Goal: Entertainment & Leisure: Consume media (video, audio)

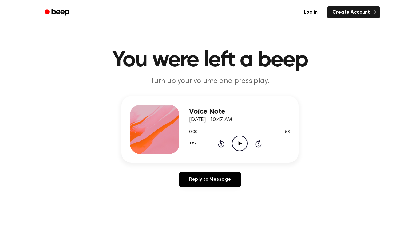
click at [240, 139] on icon "Play Audio" at bounding box center [240, 144] width 16 height 16
click at [240, 142] on icon at bounding box center [239, 143] width 3 height 4
click at [240, 142] on icon "Play Audio" at bounding box center [240, 144] width 16 height 16
click at [220, 142] on icon at bounding box center [221, 143] width 6 height 7
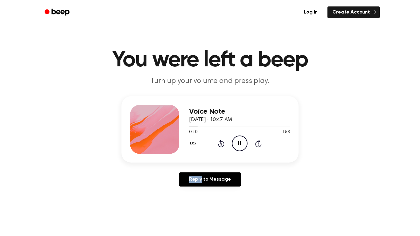
click at [220, 142] on icon at bounding box center [221, 143] width 6 height 7
click at [235, 142] on icon "Pause Audio" at bounding box center [240, 144] width 16 height 16
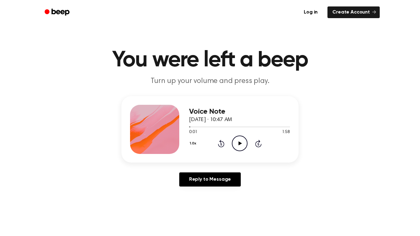
click at [235, 142] on icon "Play Audio" at bounding box center [240, 144] width 16 height 16
click at [235, 142] on icon "Pause Audio" at bounding box center [240, 144] width 16 height 16
click at [222, 146] on icon "Rewind 5 seconds" at bounding box center [221, 144] width 7 height 8
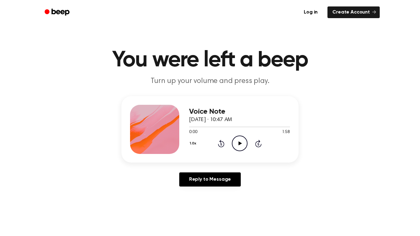
click at [344, 120] on div "Voice Note [DATE] · 10:47 AM 0:00 1:58 Your browser does not support the [objec…" at bounding box center [209, 143] width 405 height 95
click at [241, 147] on icon "Play Audio" at bounding box center [240, 144] width 16 height 16
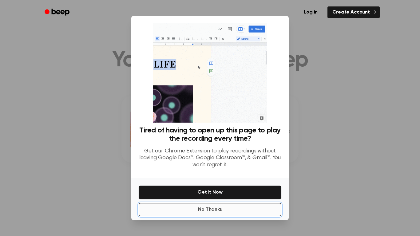
click at [238, 210] on button "No Thanks" at bounding box center [210, 210] width 143 height 14
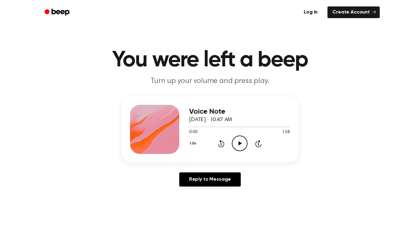
click at [237, 142] on icon "Play Audio" at bounding box center [240, 144] width 16 height 16
click at [223, 140] on icon "Rewind 5 seconds" at bounding box center [221, 144] width 7 height 8
click at [242, 145] on icon "Play Audio" at bounding box center [240, 144] width 16 height 16
click at [240, 142] on icon at bounding box center [239, 143] width 3 height 4
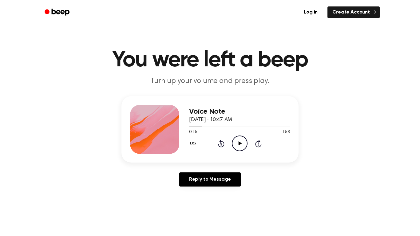
click at [237, 148] on icon "Play Audio" at bounding box center [240, 144] width 16 height 16
click at [237, 139] on icon "Pause Audio" at bounding box center [240, 144] width 16 height 16
click at [240, 143] on icon at bounding box center [239, 143] width 3 height 4
click at [223, 141] on icon "Rewind 5 seconds" at bounding box center [221, 144] width 7 height 8
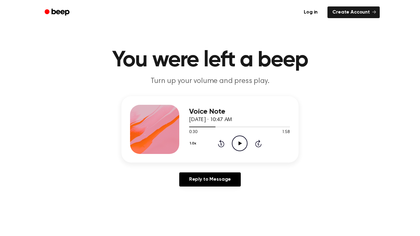
click at [223, 141] on icon "Rewind 5 seconds" at bounding box center [221, 144] width 7 height 8
click at [243, 142] on icon "Play Audio" at bounding box center [240, 144] width 16 height 16
click at [222, 143] on icon "Rewind 5 seconds" at bounding box center [221, 144] width 7 height 8
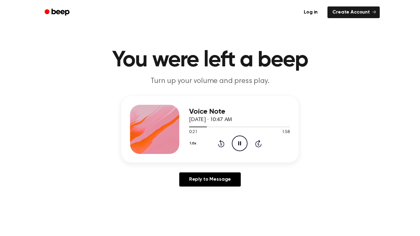
click at [222, 143] on icon "Rewind 5 seconds" at bounding box center [221, 144] width 7 height 8
click at [240, 144] on icon "Pause Audio" at bounding box center [240, 144] width 16 height 16
click at [242, 145] on icon "Play Audio" at bounding box center [240, 144] width 16 height 16
click at [224, 146] on div "1.0x Rewind 5 seconds Pause Audio Skip 5 seconds" at bounding box center [239, 144] width 101 height 16
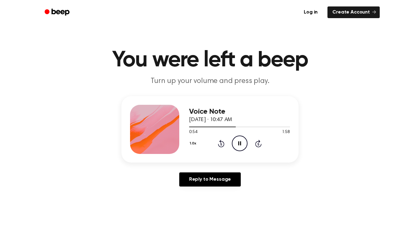
click at [223, 144] on icon "Rewind 5 seconds" at bounding box center [221, 144] width 7 height 8
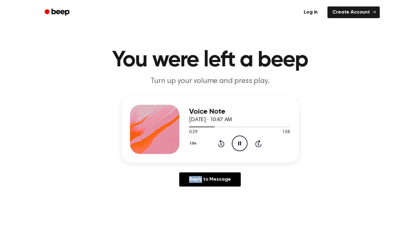
click at [223, 144] on icon "Rewind 5 seconds" at bounding box center [221, 144] width 7 height 8
click at [332, 159] on div "Voice Note [DATE] · 10:47 AM 0:25 1:58 Your browser does not support the [objec…" at bounding box center [209, 143] width 405 height 95
click at [228, 144] on div "1.0x Rewind 5 seconds Pause Audio Skip 5 seconds" at bounding box center [239, 144] width 101 height 16
click at [224, 143] on icon "Rewind 5 seconds" at bounding box center [221, 144] width 7 height 8
click at [224, 143] on icon at bounding box center [221, 143] width 6 height 7
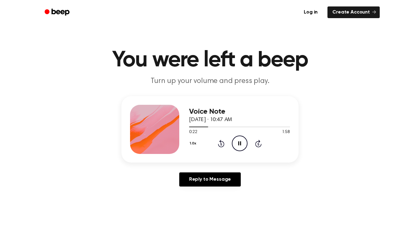
click at [237, 144] on icon "Pause Audio" at bounding box center [240, 144] width 16 height 16
click at [237, 143] on icon "Play Audio" at bounding box center [240, 144] width 16 height 16
click at [237, 143] on icon "Pause Audio" at bounding box center [240, 144] width 16 height 16
click at [237, 143] on icon "Play Audio" at bounding box center [240, 144] width 16 height 16
click at [237, 143] on icon "Pause Audio" at bounding box center [240, 144] width 16 height 16
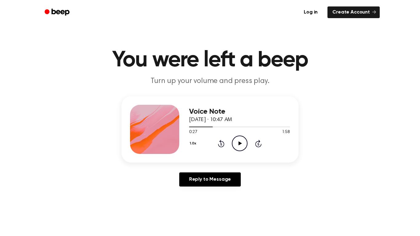
click at [238, 148] on icon "Play Audio" at bounding box center [240, 144] width 16 height 16
click at [236, 141] on icon "Pause Audio" at bounding box center [240, 144] width 16 height 16
click at [222, 141] on icon at bounding box center [221, 143] width 6 height 7
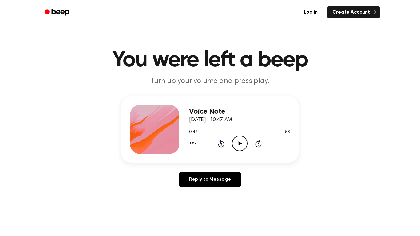
click at [218, 146] on icon "Rewind 5 seconds" at bounding box center [221, 144] width 7 height 8
click at [232, 144] on icon "Play Audio" at bounding box center [240, 144] width 16 height 16
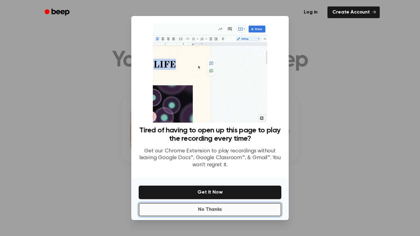
click at [241, 207] on button "No Thanks" at bounding box center [210, 210] width 143 height 14
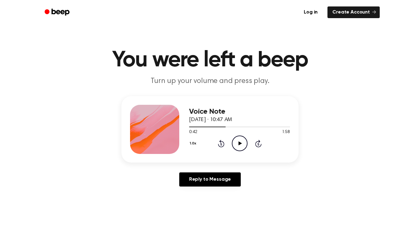
click at [242, 137] on icon "Play Audio" at bounding box center [240, 144] width 16 height 16
click at [222, 143] on icon "Rewind 5 seconds" at bounding box center [221, 144] width 7 height 8
click at [324, 144] on div "Voice Note [DATE] · 10:47 AM 0:37 1:58 Your browser does not support the [objec…" at bounding box center [209, 143] width 405 height 95
click at [217, 143] on div "1.0x Rewind 5 seconds Pause Audio Skip 5 seconds" at bounding box center [239, 144] width 101 height 16
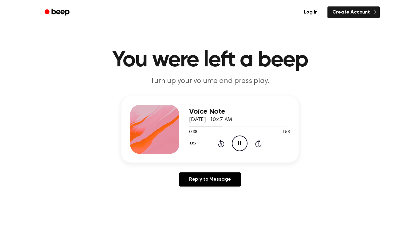
click at [221, 144] on icon "Rewind 5 seconds" at bounding box center [221, 144] width 7 height 8
click at [223, 143] on icon at bounding box center [221, 143] width 6 height 7
click at [246, 146] on circle at bounding box center [239, 143] width 15 height 15
click at [240, 146] on icon "Play Audio" at bounding box center [240, 144] width 16 height 16
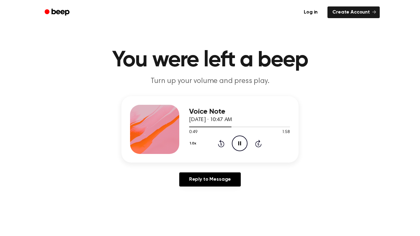
click at [257, 145] on icon "Skip 5 seconds" at bounding box center [258, 144] width 7 height 8
click at [219, 141] on icon "Rewind 5 seconds" at bounding box center [221, 144] width 7 height 8
click at [241, 144] on icon "Pause Audio" at bounding box center [240, 144] width 16 height 16
click at [219, 144] on icon "Rewind 5 seconds" at bounding box center [221, 144] width 7 height 8
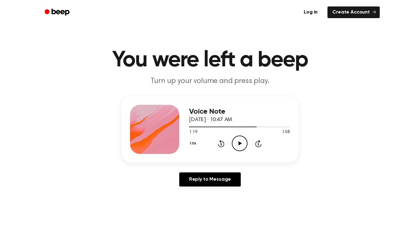
click at [241, 141] on icon "Play Audio" at bounding box center [240, 144] width 16 height 16
click at [241, 141] on icon "Pause Audio" at bounding box center [240, 144] width 16 height 16
click at [238, 141] on icon "Play Audio" at bounding box center [240, 144] width 16 height 16
click at [238, 141] on icon "Pause Audio" at bounding box center [240, 144] width 16 height 16
click at [241, 140] on icon "Play Audio" at bounding box center [240, 144] width 16 height 16
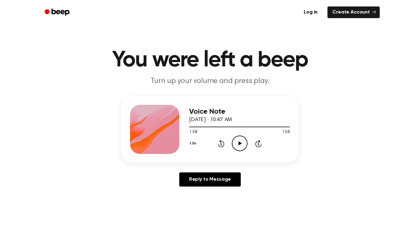
click at [241, 140] on icon "Play Audio" at bounding box center [240, 144] width 16 height 16
click at [237, 148] on icon "Pause Audio" at bounding box center [240, 144] width 16 height 16
click at [259, 141] on icon "Skip 5 seconds" at bounding box center [258, 144] width 7 height 8
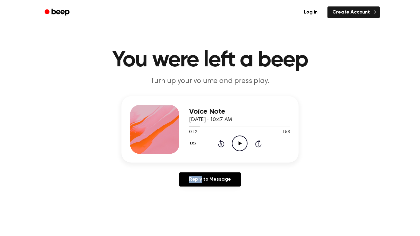
click at [259, 141] on icon "Skip 5 seconds" at bounding box center [258, 144] width 7 height 8
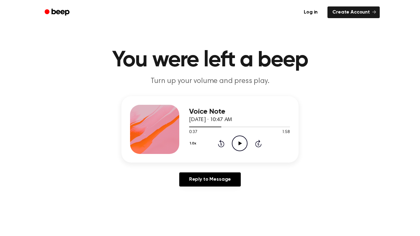
click at [259, 141] on icon "Skip 5 seconds" at bounding box center [258, 144] width 7 height 8
click at [246, 141] on icon "Play Audio" at bounding box center [240, 144] width 16 height 16
click at [246, 141] on icon "Pause Audio" at bounding box center [240, 144] width 16 height 16
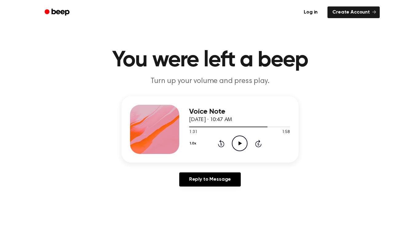
click at [221, 140] on icon at bounding box center [221, 143] width 6 height 7
click at [242, 141] on icon "Play Audio" at bounding box center [240, 144] width 16 height 16
click at [237, 142] on icon "Pause Audio" at bounding box center [240, 144] width 16 height 16
